Goal: Task Accomplishment & Management: Complete application form

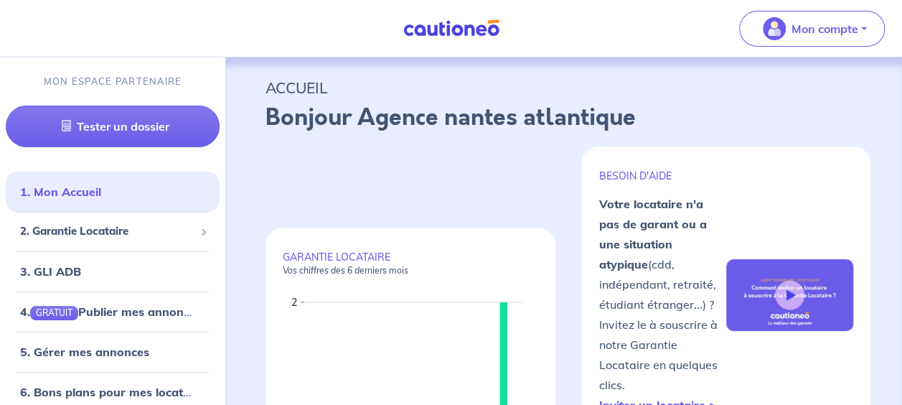
scroll to position [215, 0]
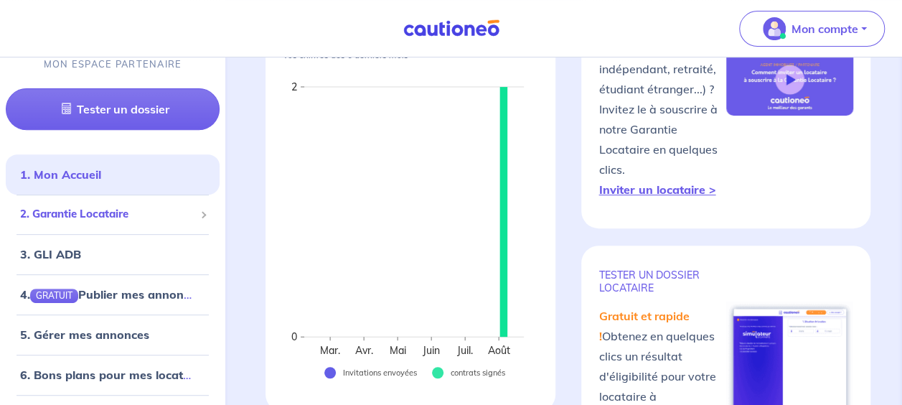
click at [127, 215] on span "2. Garantie Locataire" at bounding box center [107, 215] width 174 height 16
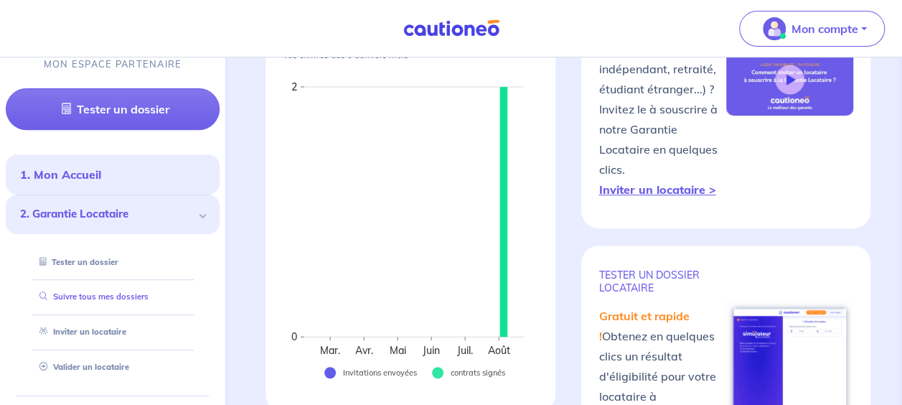
click at [74, 301] on link "Suivre tous mes dossiers" at bounding box center [91, 297] width 115 height 10
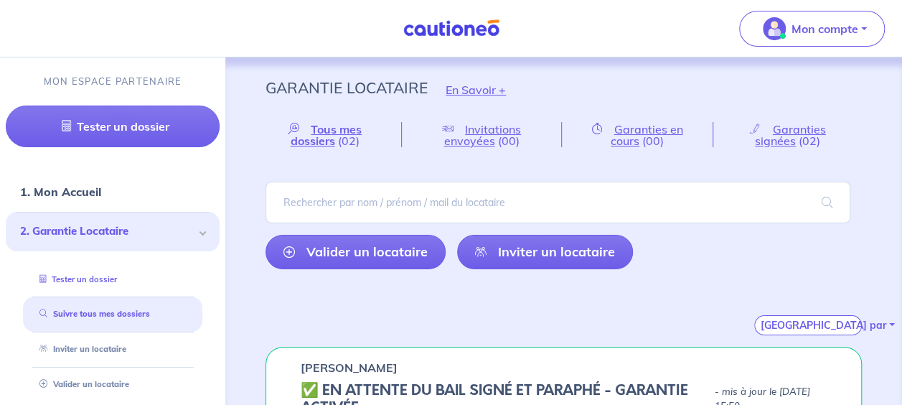
scroll to position [72, 0]
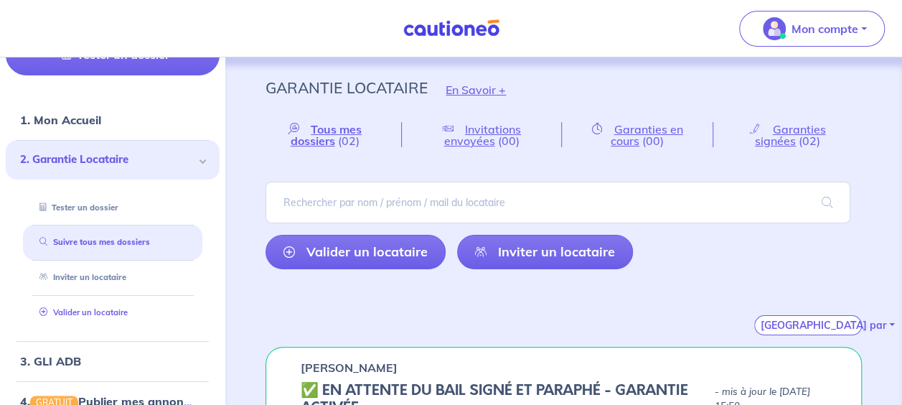
click at [71, 309] on link "Valider un locataire" at bounding box center [81, 312] width 94 height 10
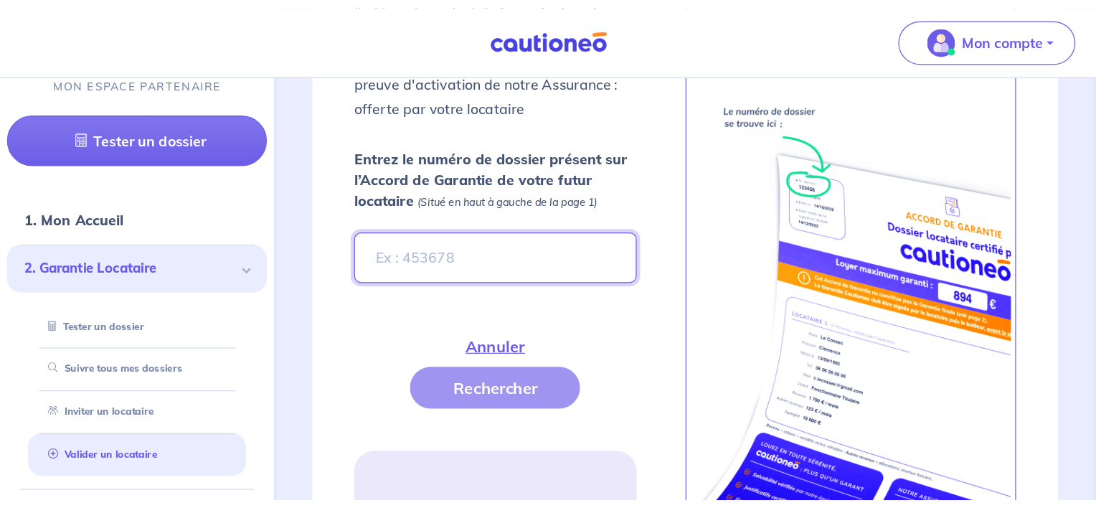
scroll to position [595, 0]
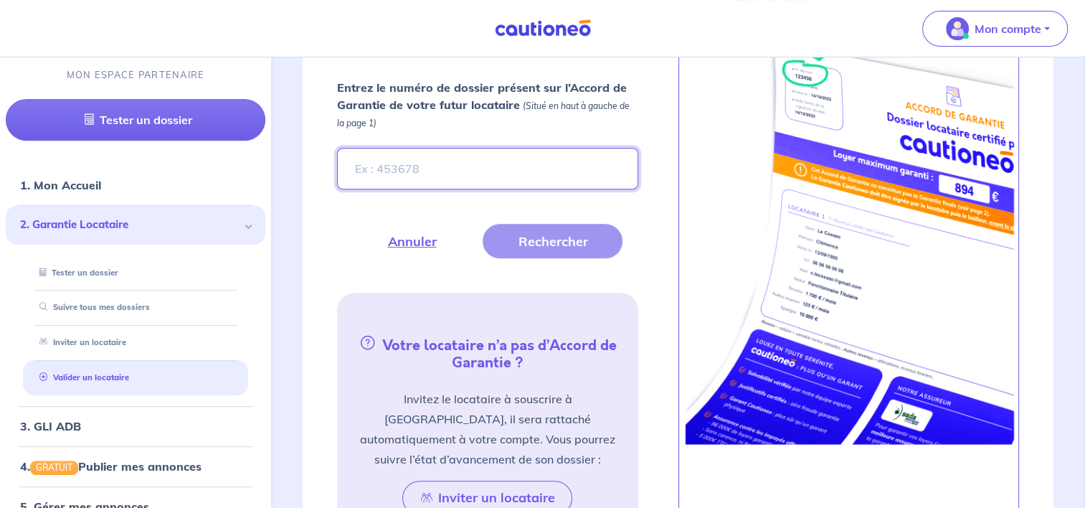
click at [539, 164] on input "Entrez le numéro de dossier présent sur l’Accord de Garantie de votre futur loc…" at bounding box center [487, 169] width 301 height 42
type input "3J1iYk"
click at [551, 230] on button "Rechercher" at bounding box center [553, 241] width 140 height 34
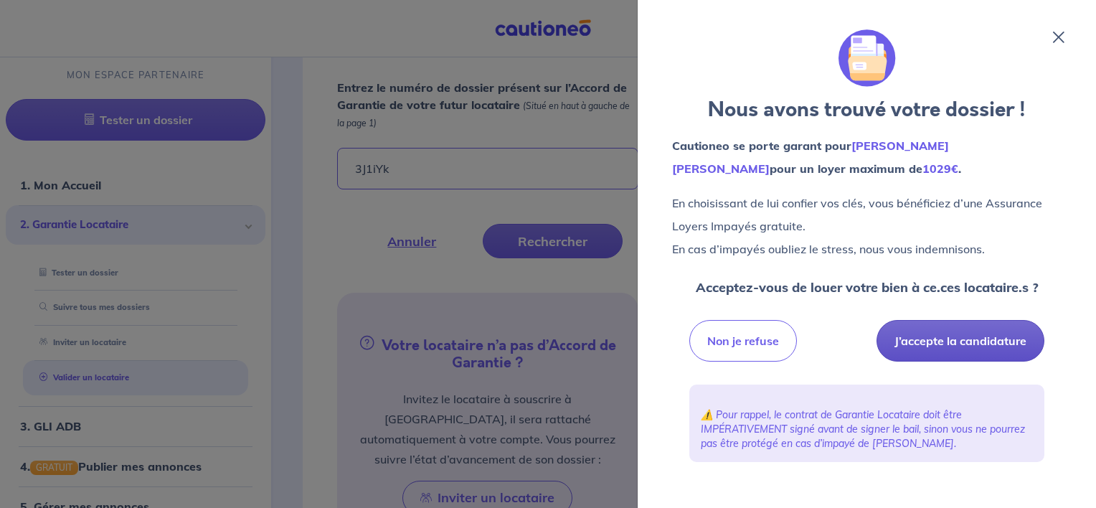
click at [912, 336] on button "J’accepte la candidature" at bounding box center [961, 341] width 168 height 42
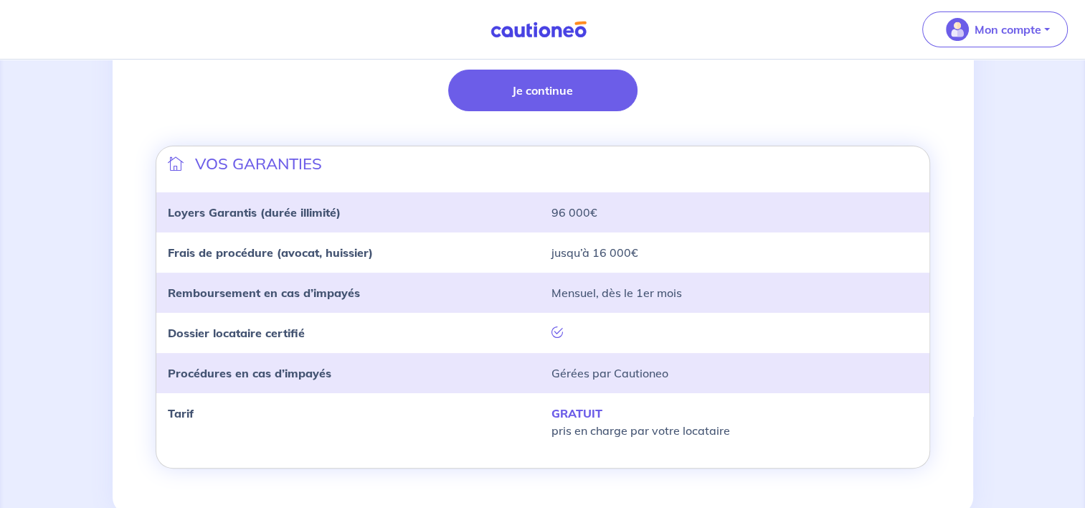
scroll to position [374, 0]
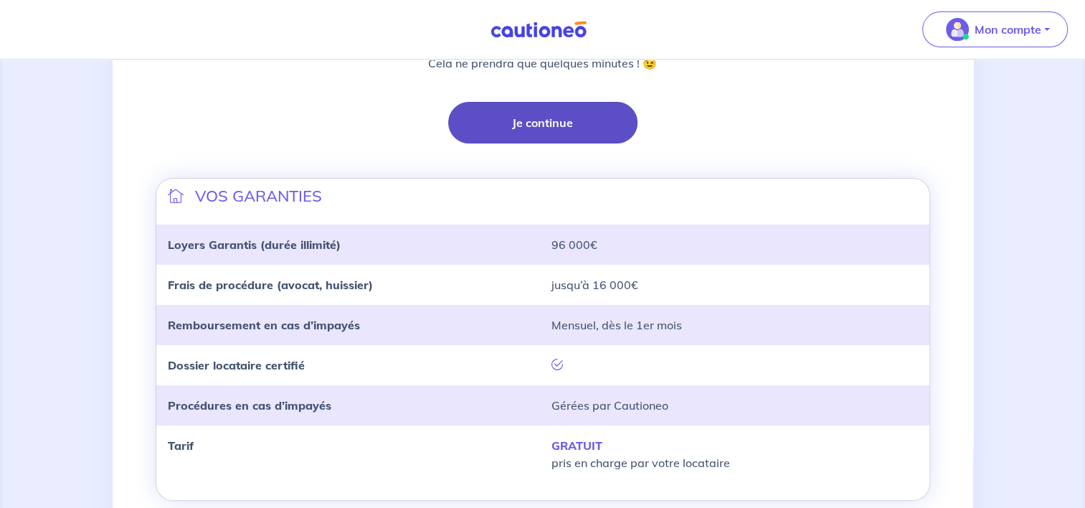
click at [529, 118] on button "Je continue" at bounding box center [542, 123] width 189 height 42
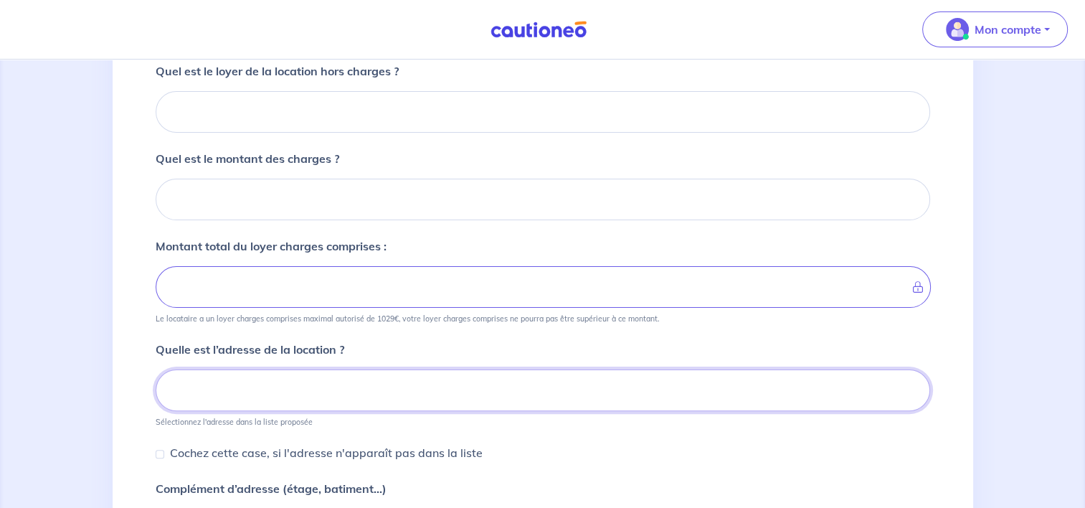
scroll to position [192, 0]
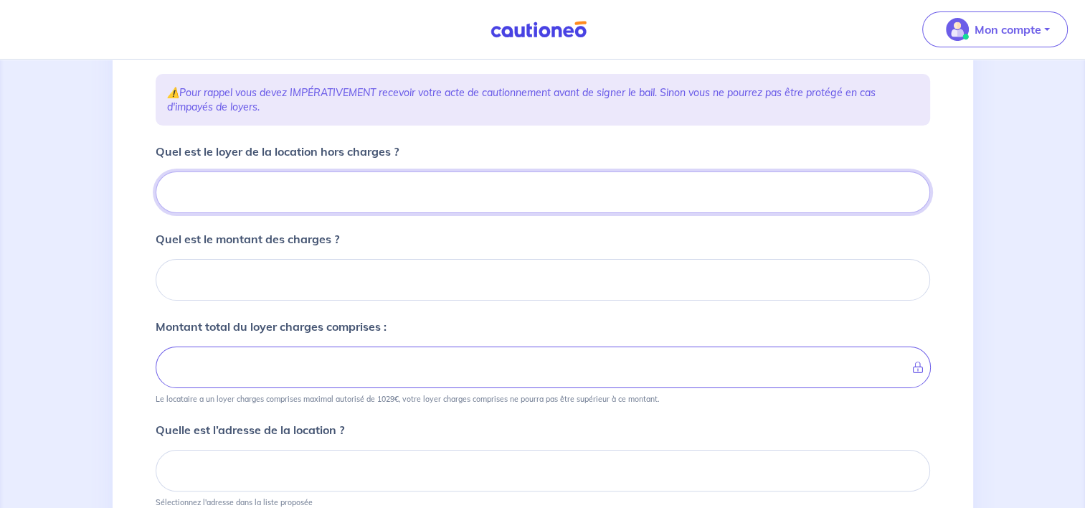
click at [351, 189] on input "Quel est le loyer de la location hors charges ?" at bounding box center [543, 192] width 775 height 42
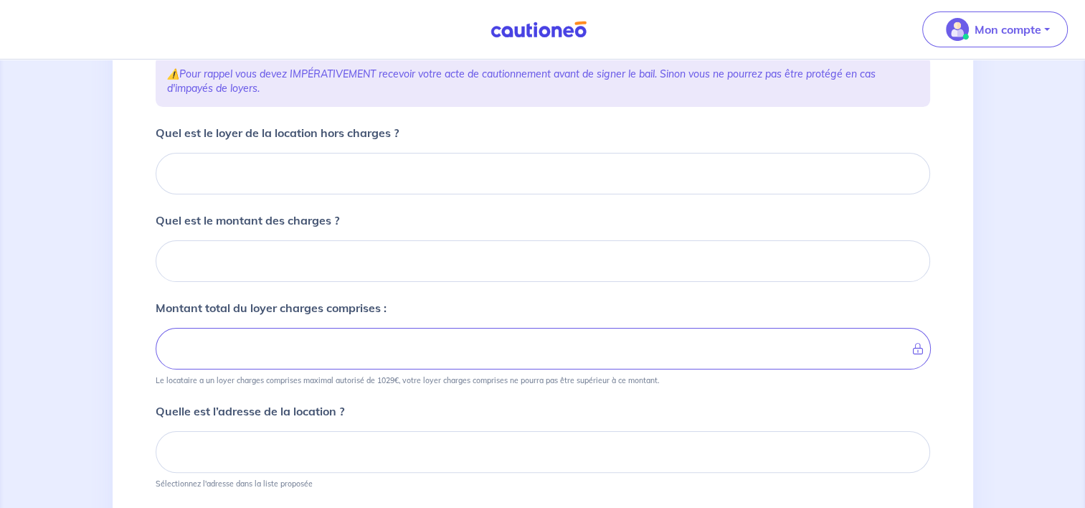
scroll to position [181, 0]
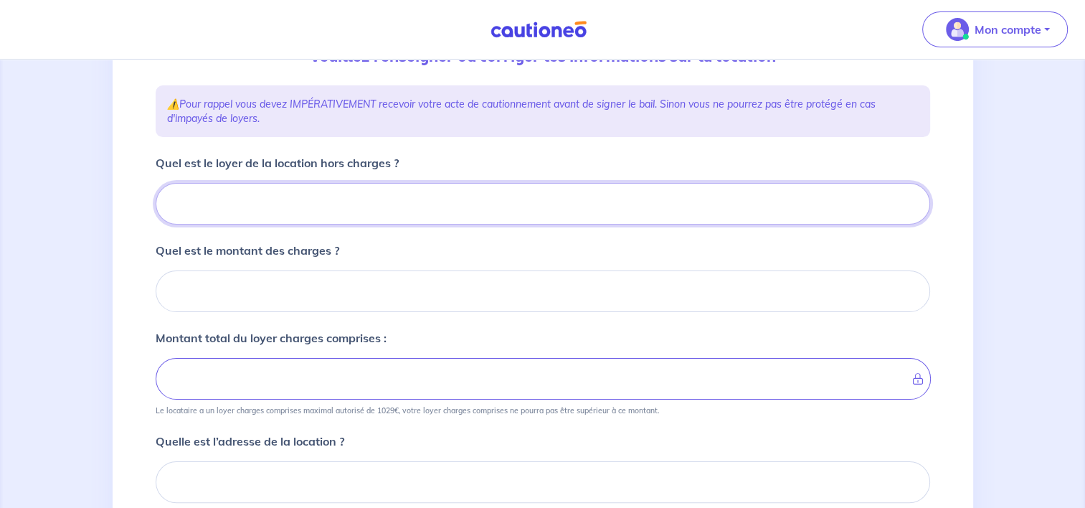
click at [349, 212] on input "Quel est le loyer de la location hors charges ?" at bounding box center [543, 204] width 775 height 42
type input "73"
type input "735"
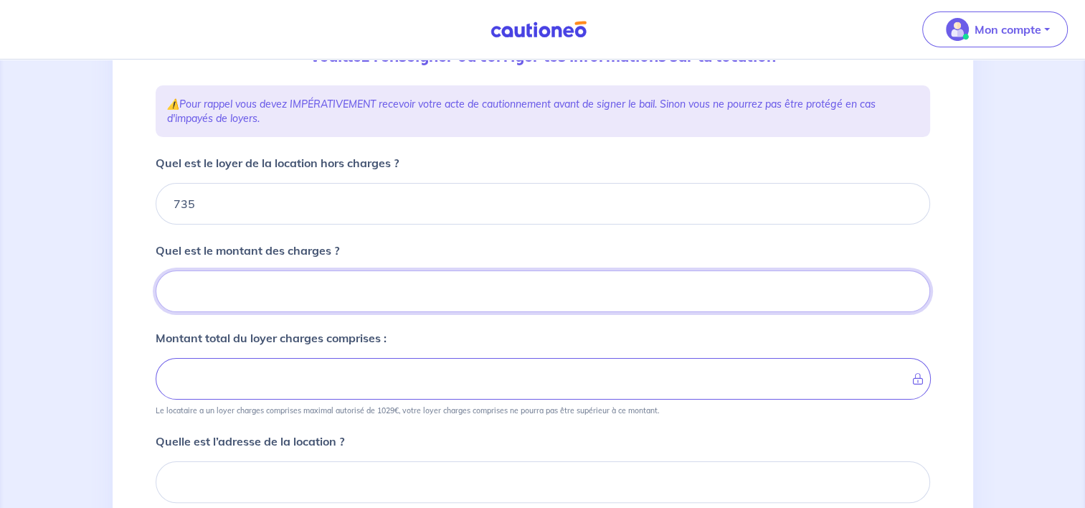
click at [199, 305] on input "Quel est le montant des charges ?" at bounding box center [543, 291] width 775 height 42
type input "13"
type input "736"
type input "131"
type input "748"
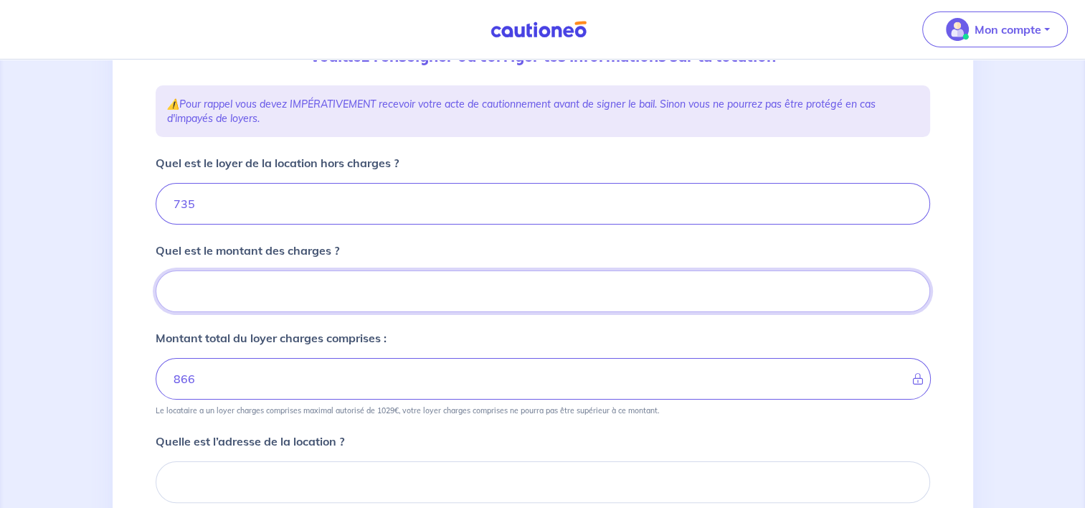
type input "735"
type input "131.63"
type input "866.63"
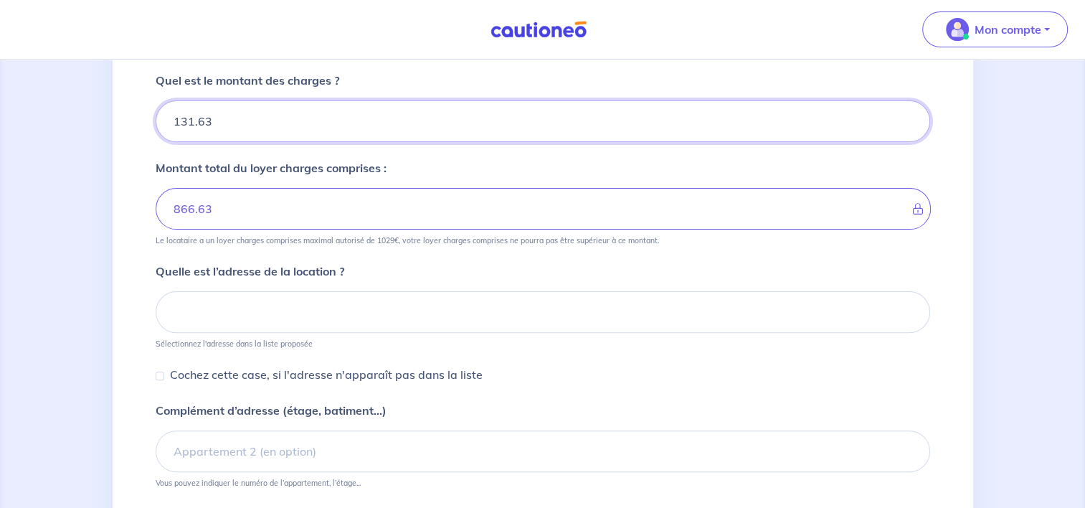
scroll to position [396, 0]
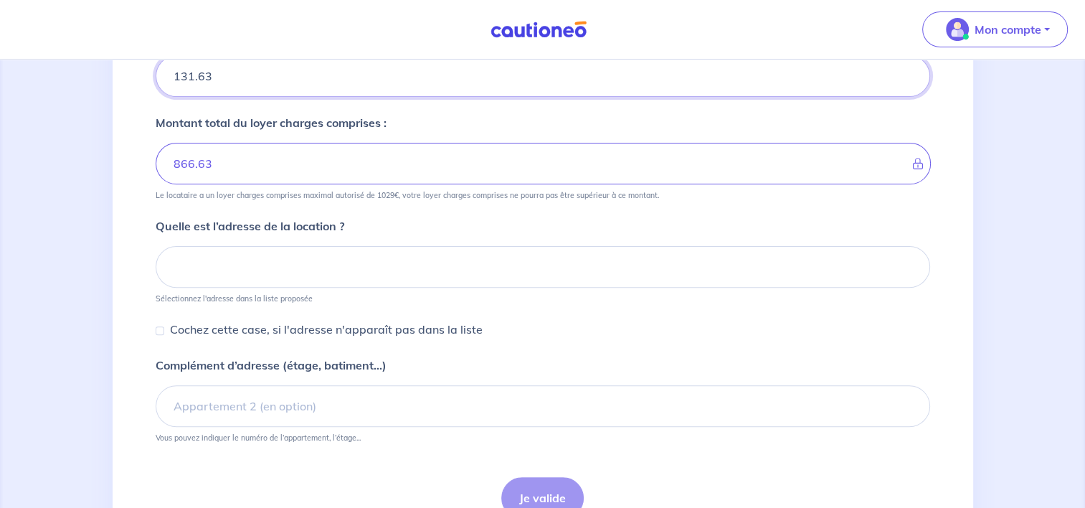
type input "131.63"
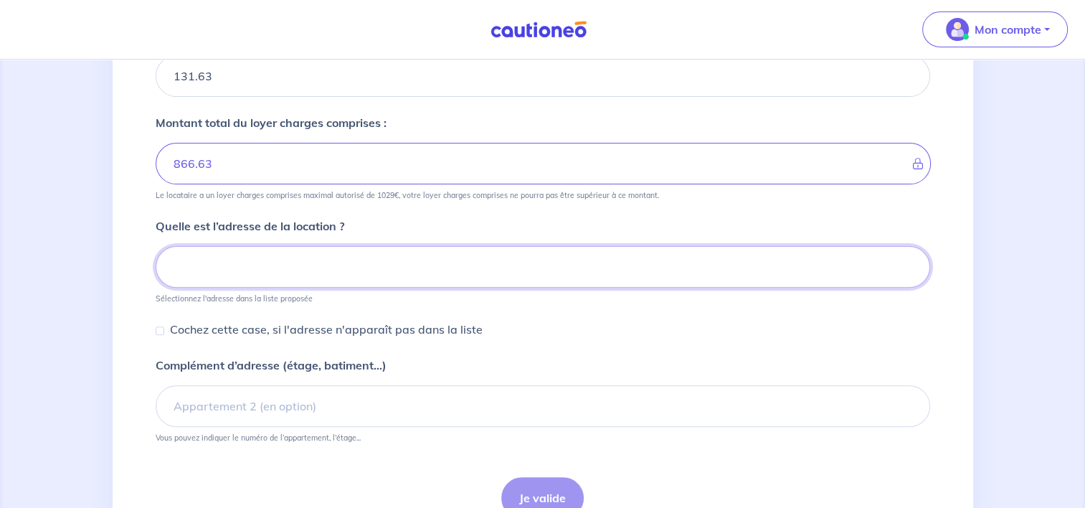
click at [612, 259] on input at bounding box center [543, 267] width 775 height 42
click at [184, 262] on input at bounding box center [543, 267] width 775 height 42
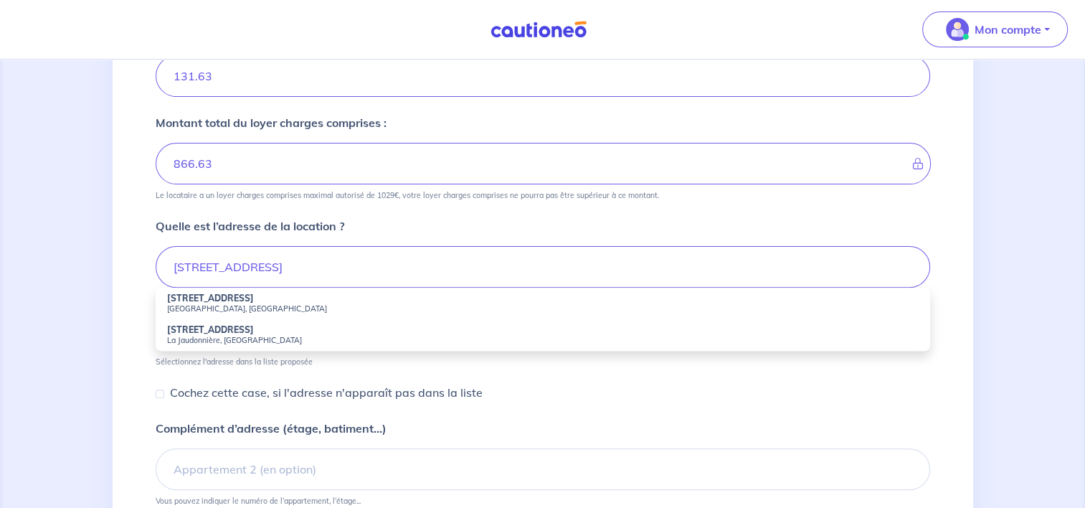
click at [189, 301] on strong "20 Rue de la Simbrandière" at bounding box center [210, 298] width 87 height 11
type input "20 Rue de la Simbrandière, La Roche-sur-Yon, France"
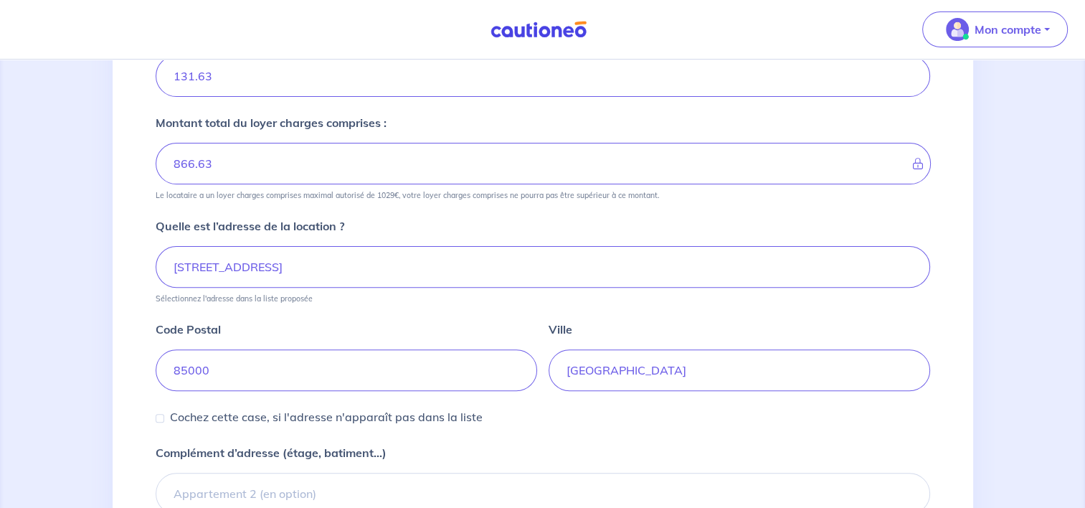
scroll to position [468, 0]
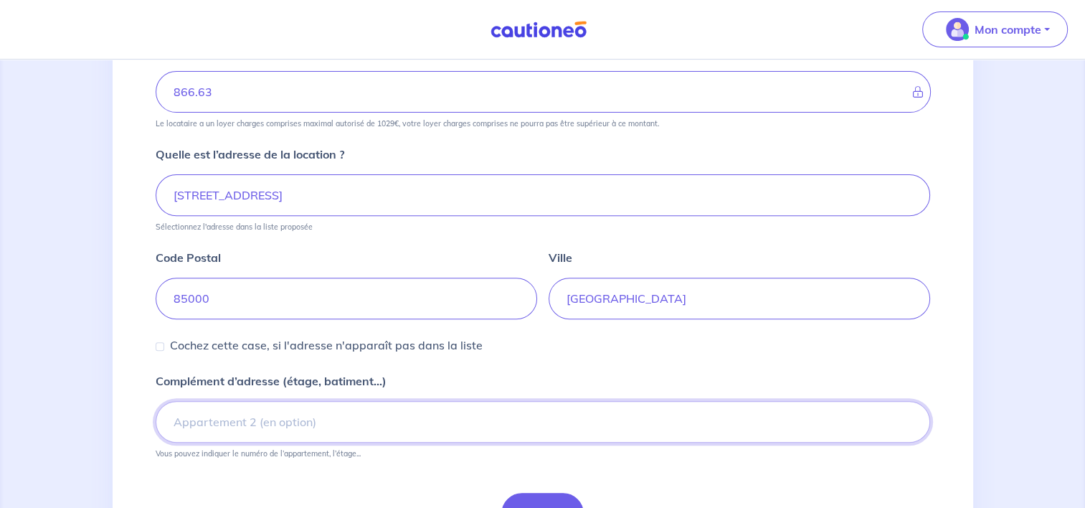
click at [245, 423] on input "Complément d’adresse (étage, batiment...)" at bounding box center [543, 422] width 775 height 42
type input "a"
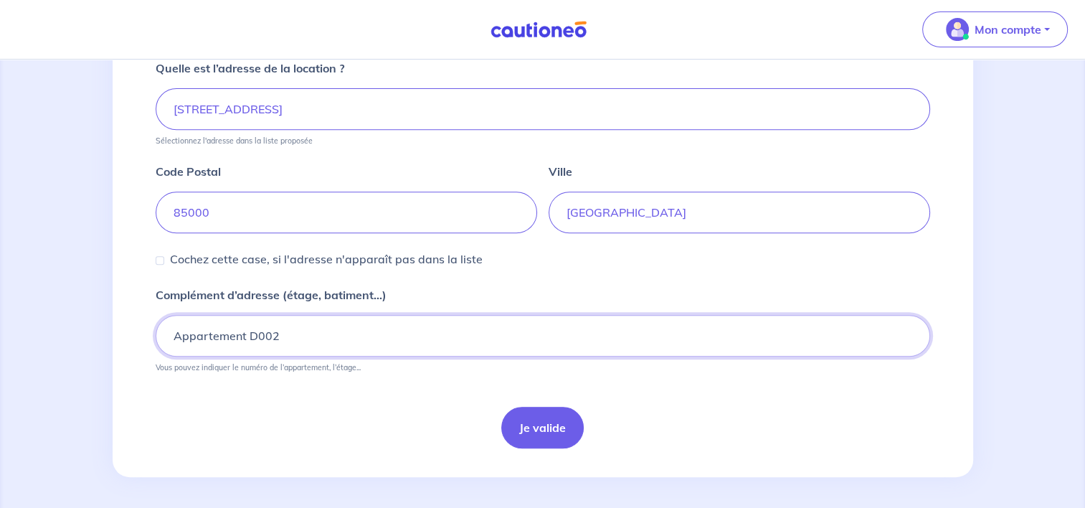
scroll to position [555, 0]
type input "Appartement D002"
click at [555, 413] on button "Je valide" at bounding box center [542, 427] width 82 height 42
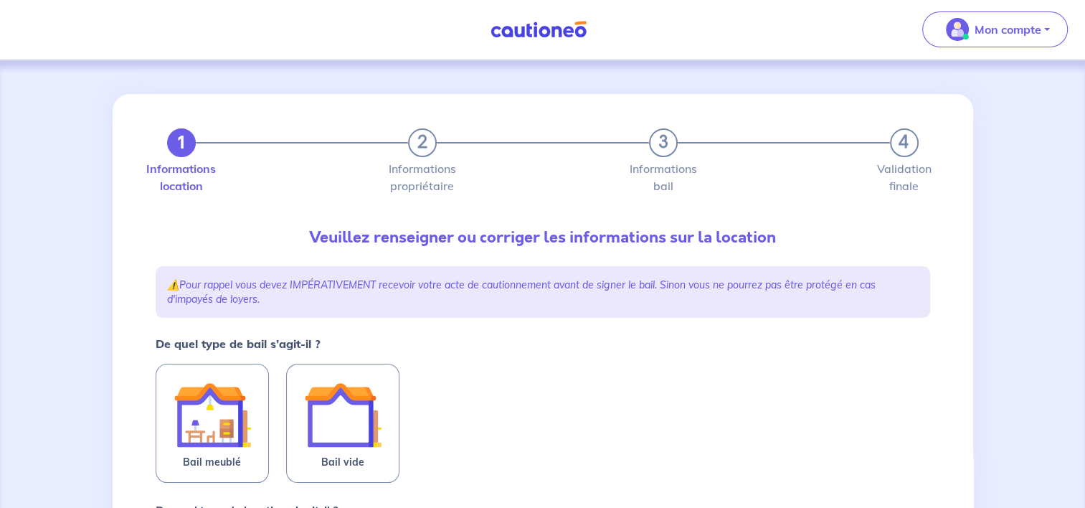
scroll to position [72, 0]
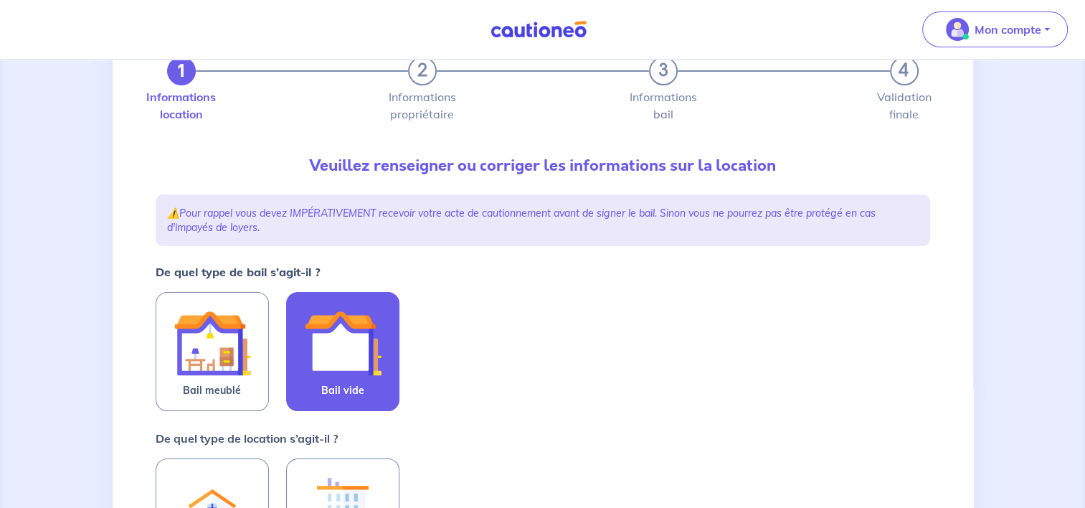
click at [380, 328] on img at bounding box center [342, 342] width 77 height 77
click at [0, 0] on input "Bail vide" at bounding box center [0, 0] width 0 height 0
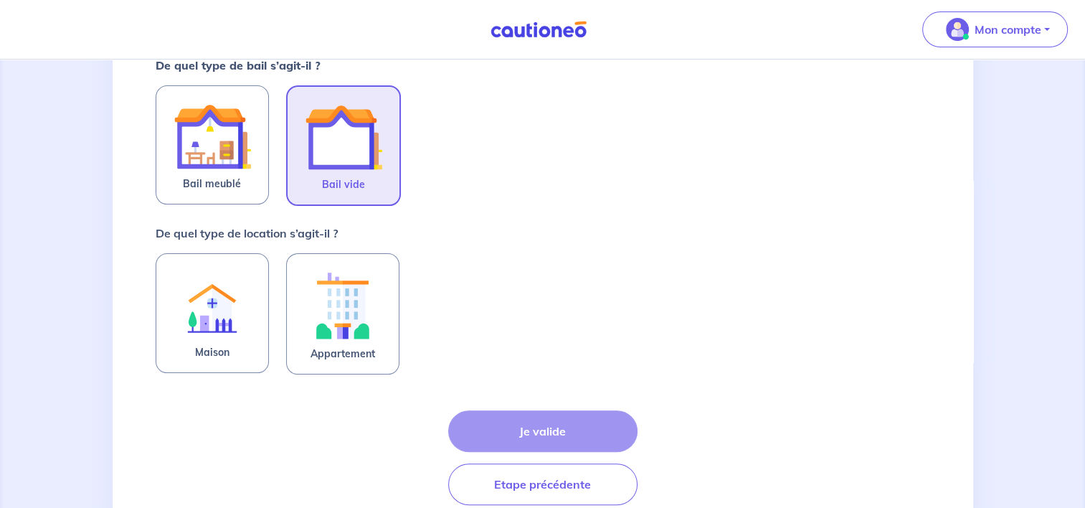
scroll to position [287, 0]
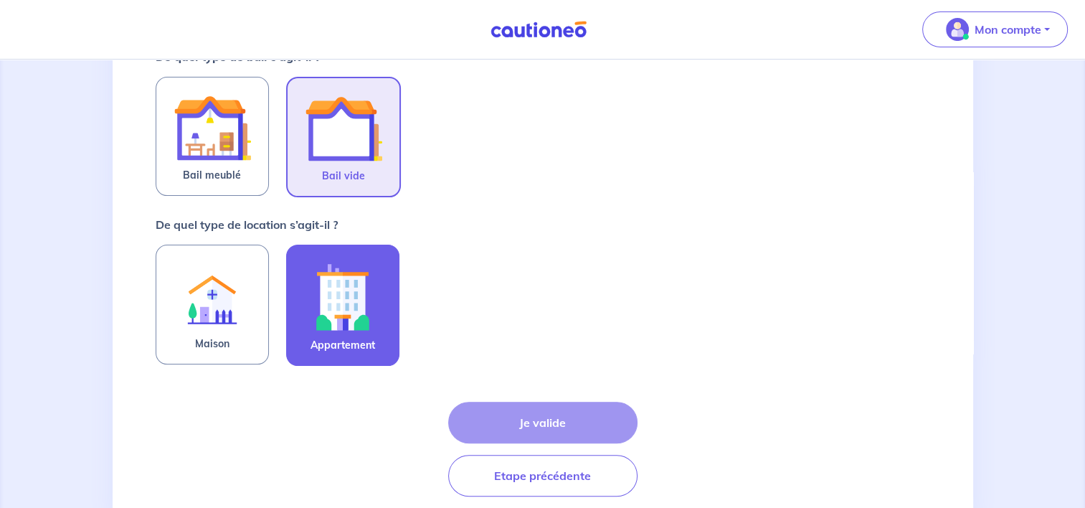
click at [344, 319] on img at bounding box center [342, 297] width 77 height 80
click at [0, 0] on input "Appartement" at bounding box center [0, 0] width 0 height 0
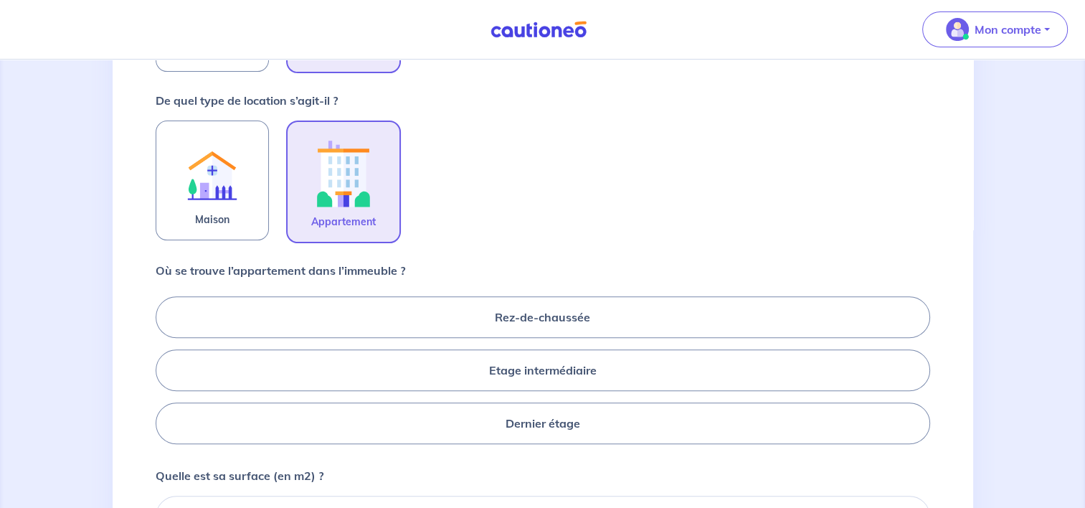
scroll to position [430, 0]
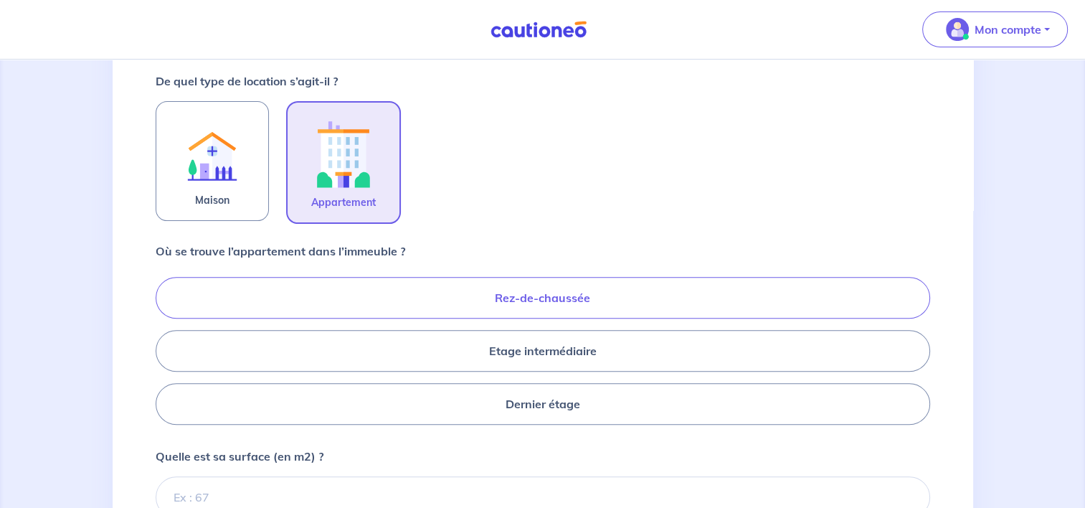
click at [376, 283] on label "Rez-de-chaussée" at bounding box center [543, 298] width 775 height 42
click at [165, 346] on input "Rez-de-chaussée" at bounding box center [160, 350] width 9 height 9
radio input "true"
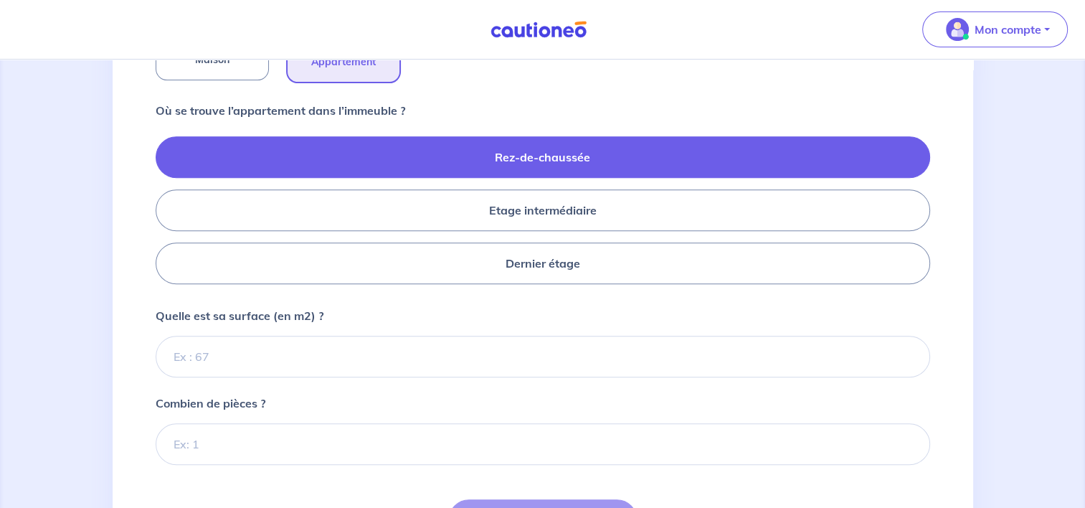
scroll to position [574, 0]
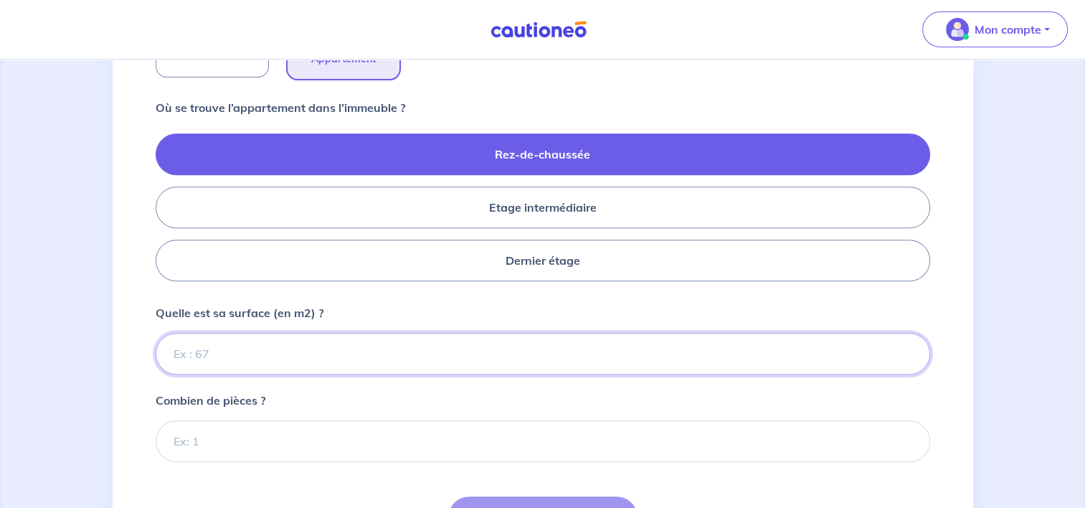
click at [333, 351] on input "Quelle est sa surface (en m2) ?" at bounding box center [543, 354] width 775 height 42
click at [303, 349] on input "Quelle est sa surface (en m2) ?" at bounding box center [543, 354] width 775 height 42
type input "9"
type input "86"
type input "86.34"
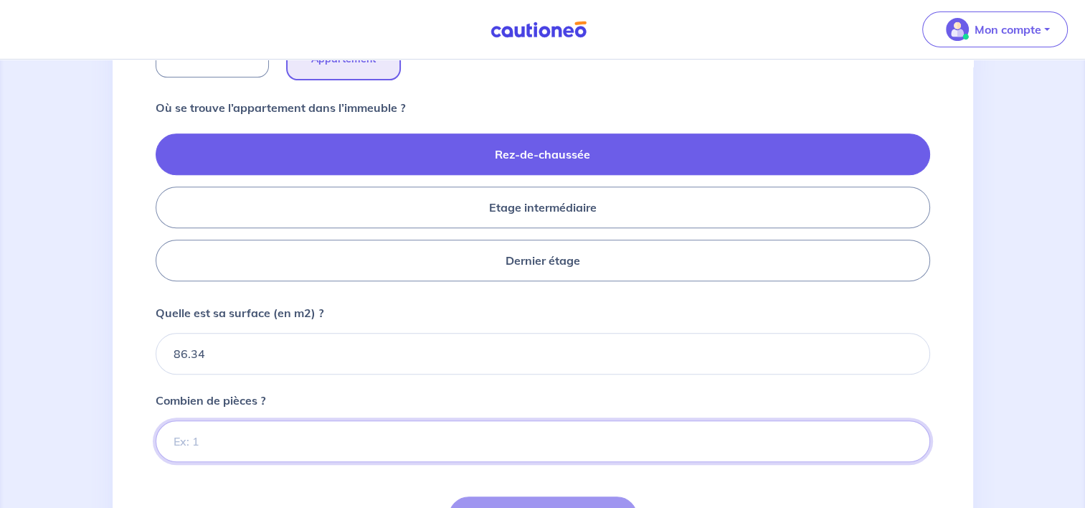
click at [259, 448] on input "Combien de pièces ?" at bounding box center [543, 441] width 775 height 42
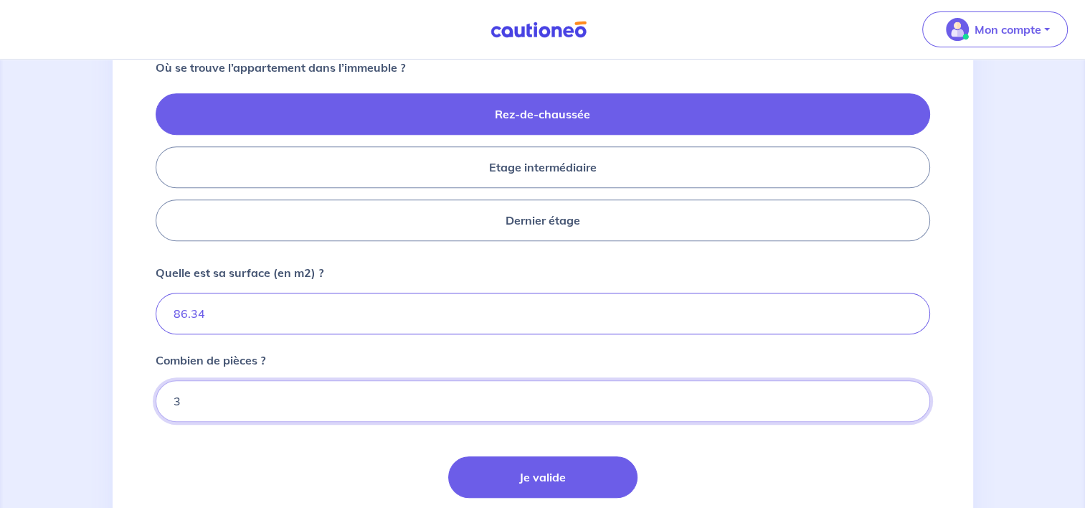
scroll to position [646, 0]
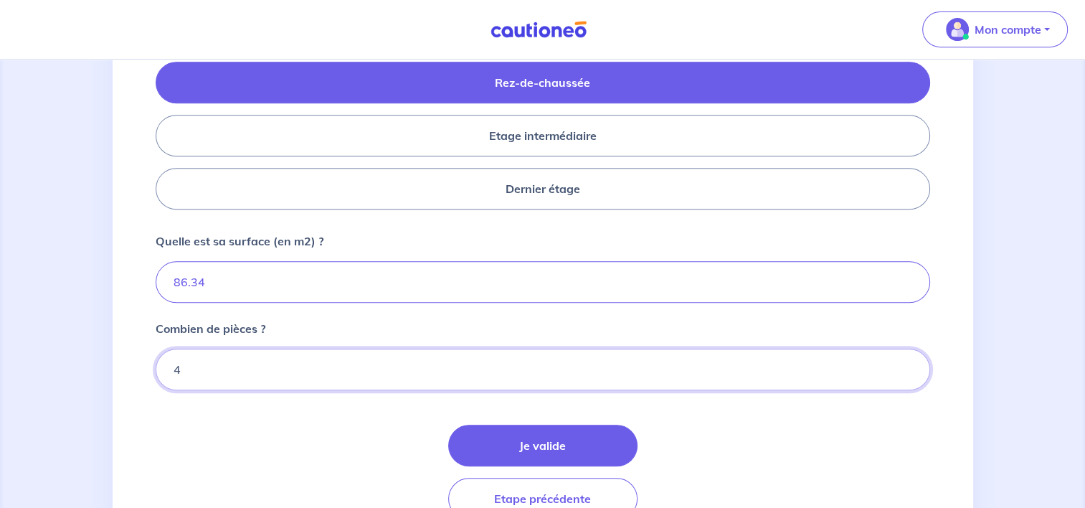
type input "4"
click at [909, 363] on input "4" at bounding box center [543, 370] width 775 height 42
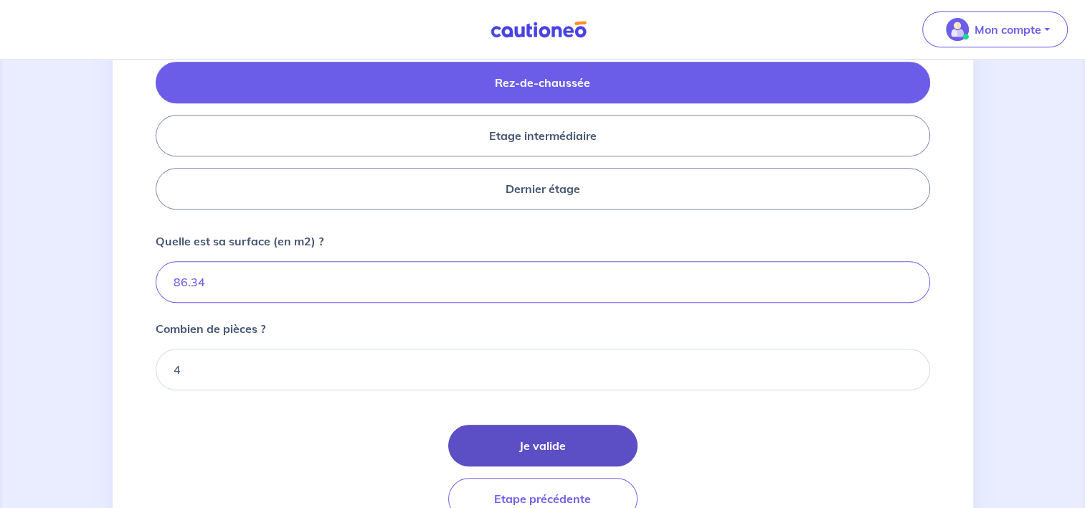
click at [580, 435] on button "Je valide" at bounding box center [542, 446] width 189 height 42
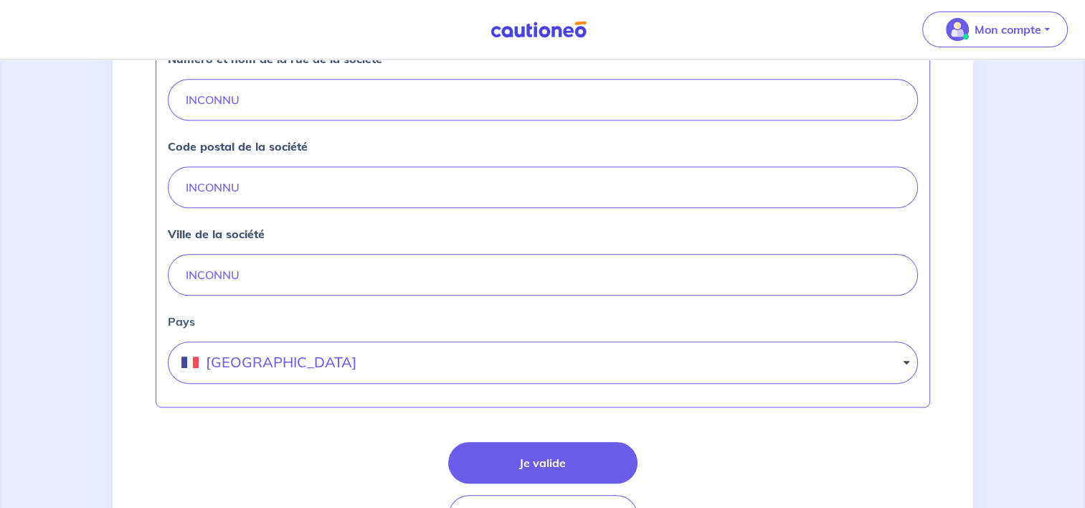
scroll to position [705, 0]
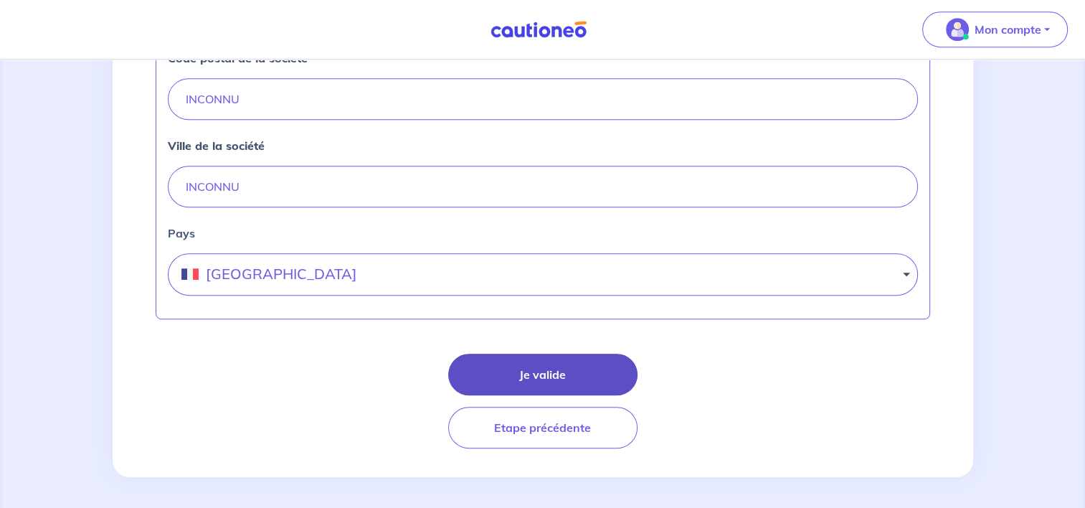
click at [457, 359] on button "Je valide" at bounding box center [542, 375] width 189 height 42
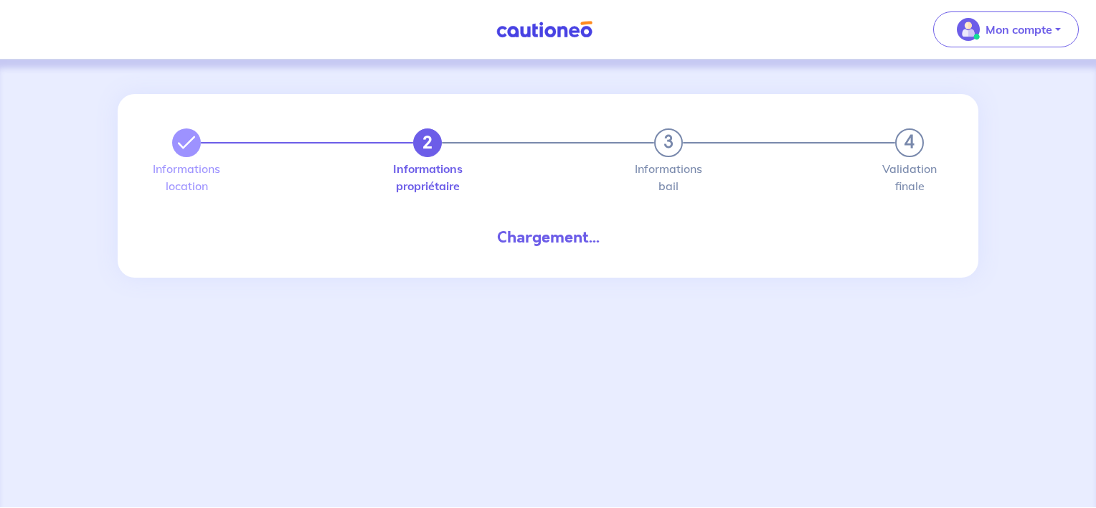
select select "FR"
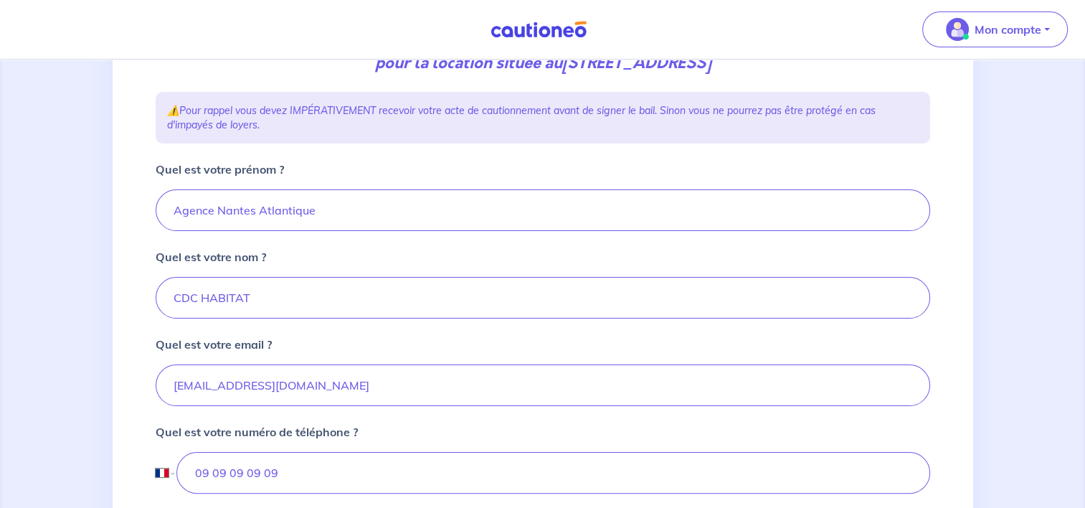
scroll to position [287, 0]
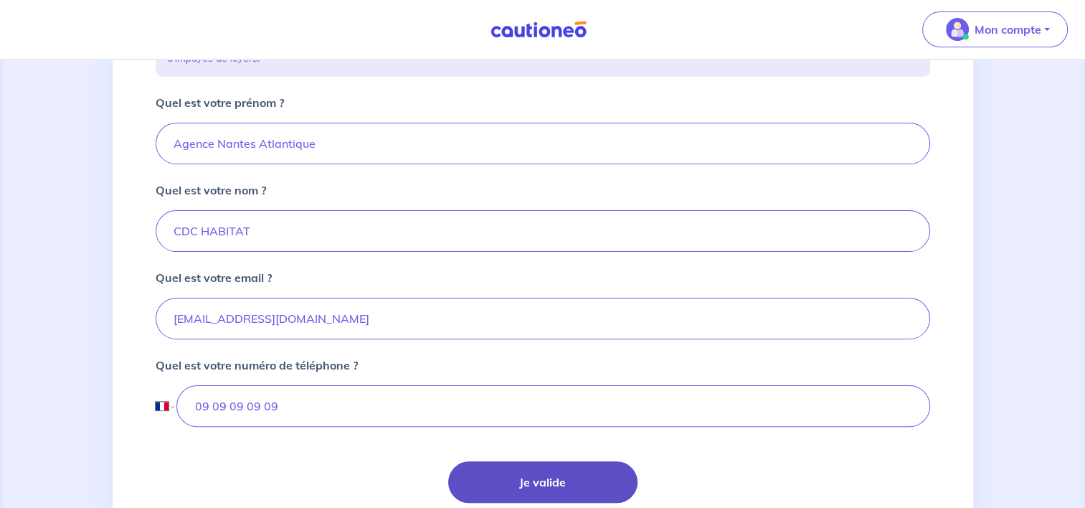
click at [508, 482] on button "Je valide" at bounding box center [542, 482] width 189 height 42
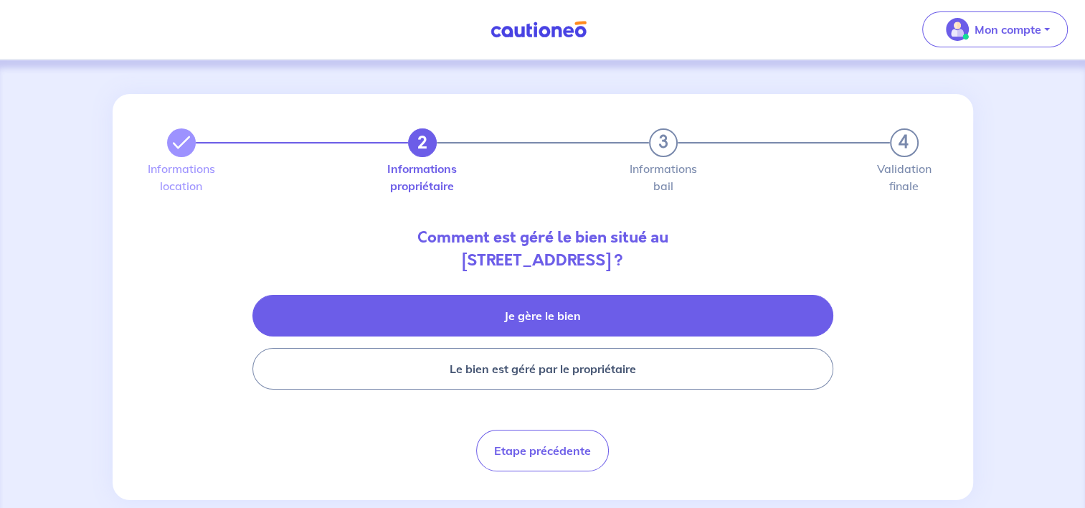
click at [582, 313] on button "Je gère le bien" at bounding box center [543, 316] width 581 height 42
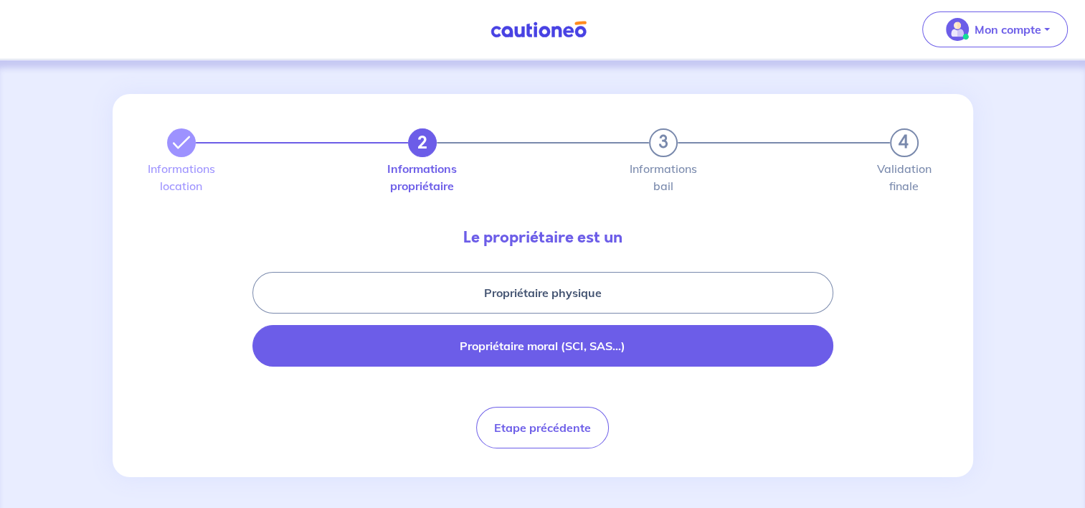
click at [566, 356] on button "Propriétaire moral (SCI, SAS...)" at bounding box center [543, 346] width 581 height 42
